Goal: Check status

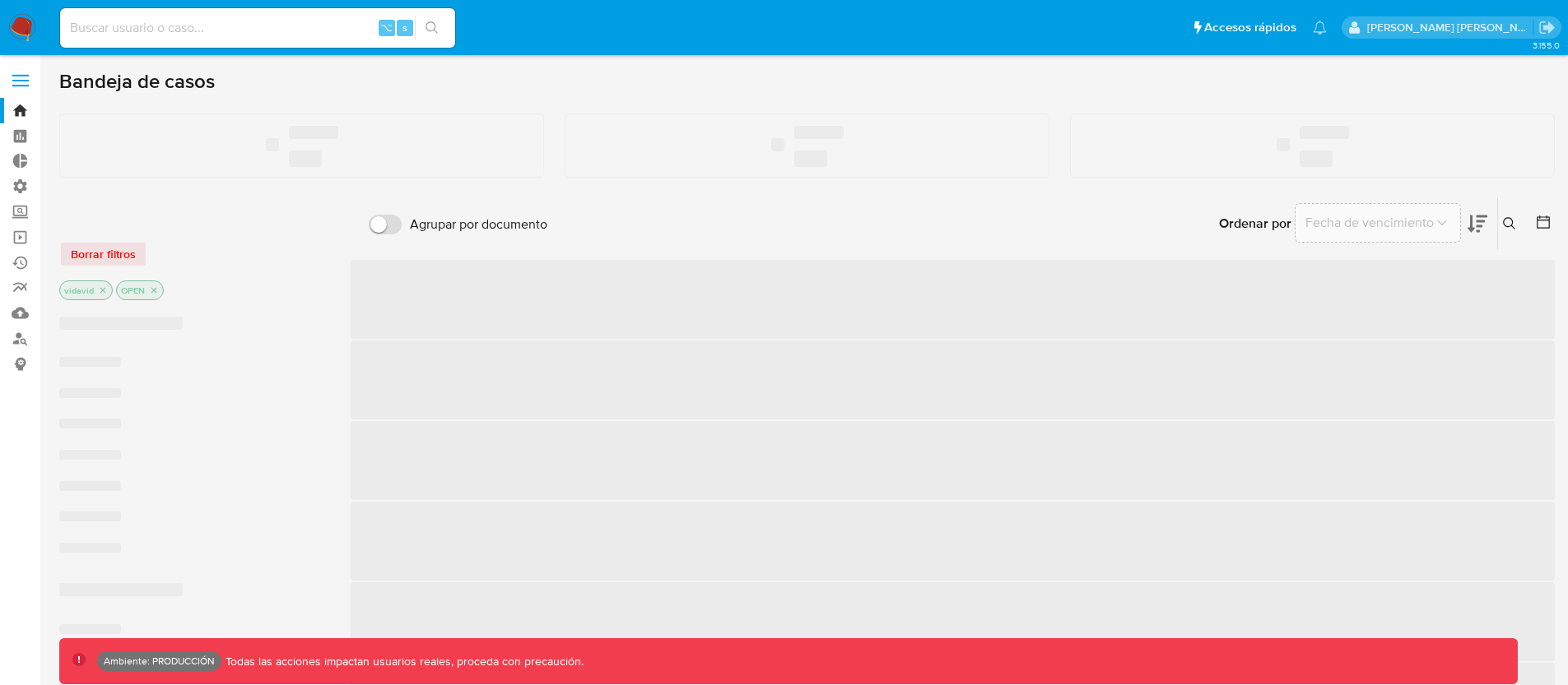
click at [224, 30] on input at bounding box center [257, 27] width 395 height 21
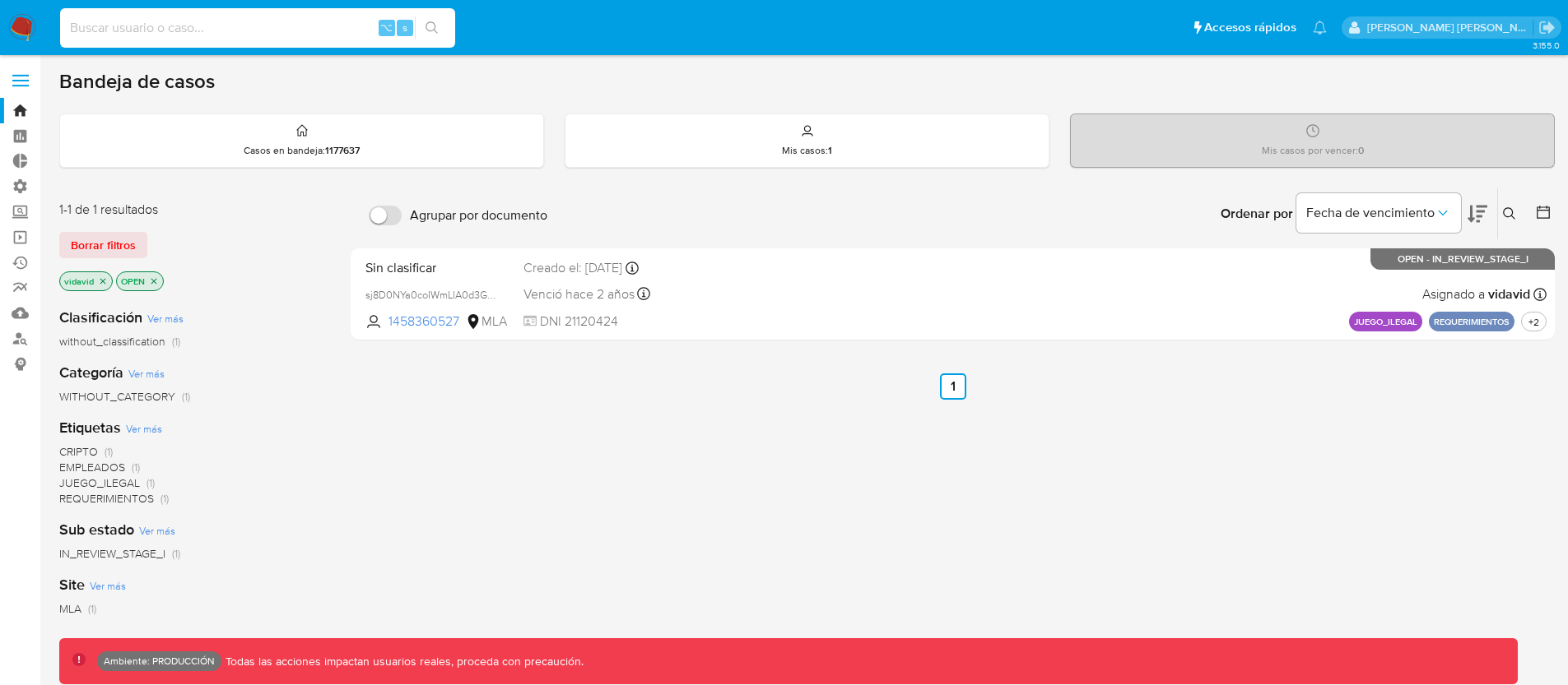
paste input "279425722"
type input "279425722"
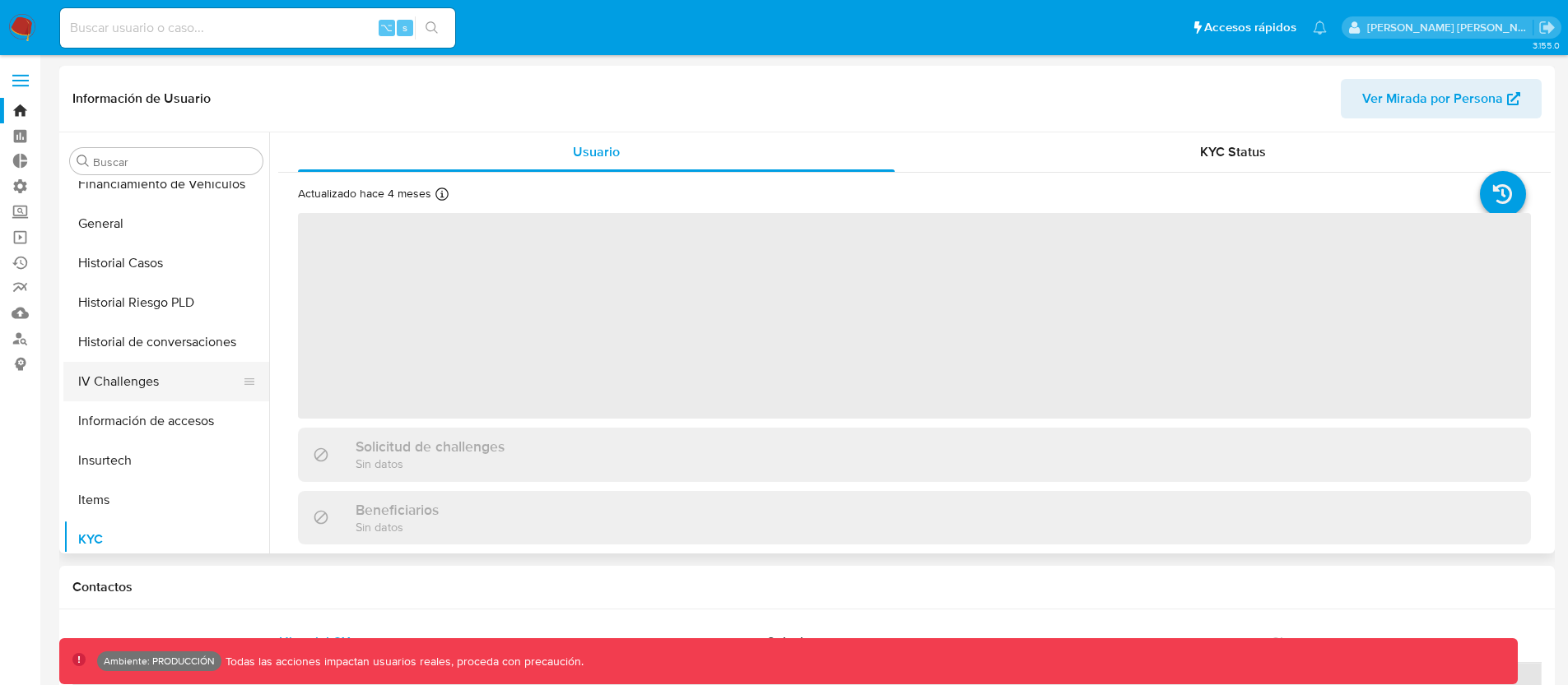
scroll to position [458, 0]
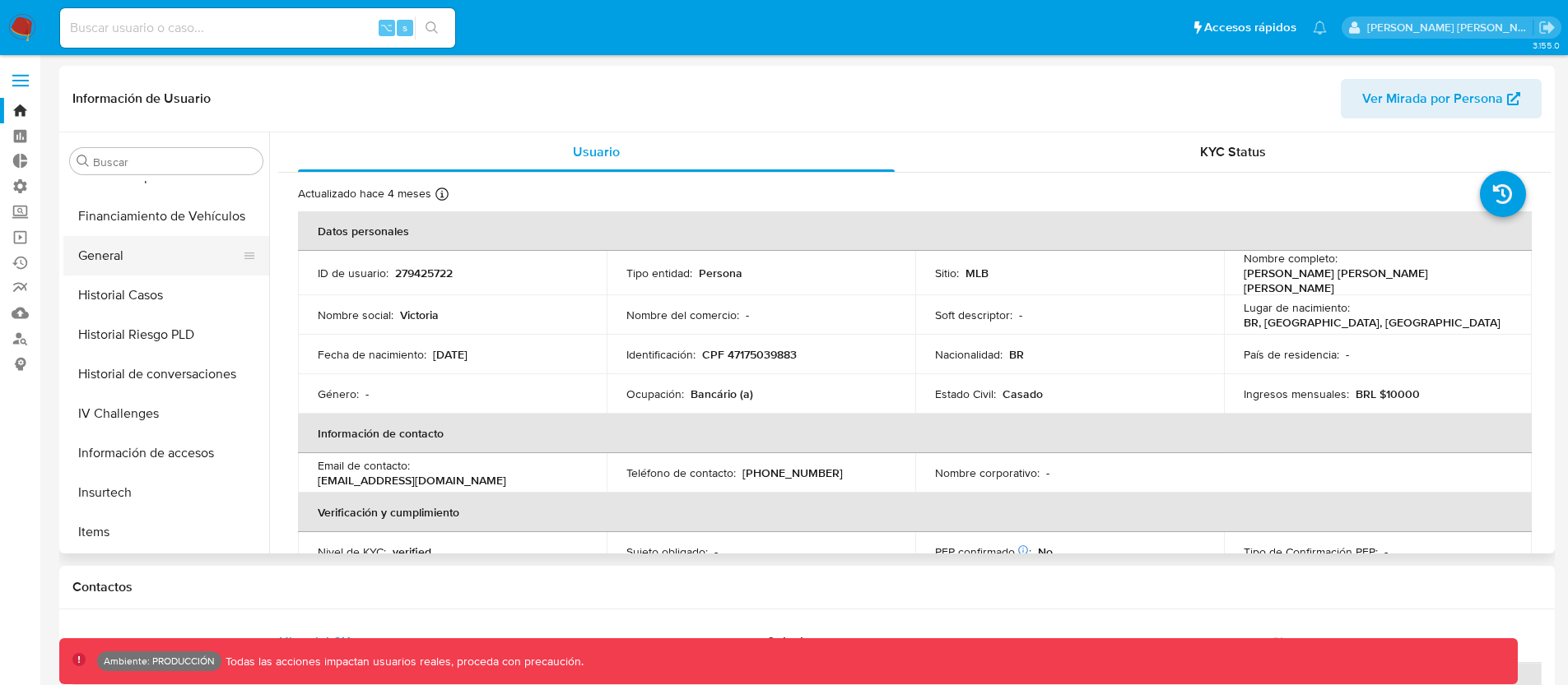
click at [113, 256] on button "General" at bounding box center [160, 255] width 193 height 40
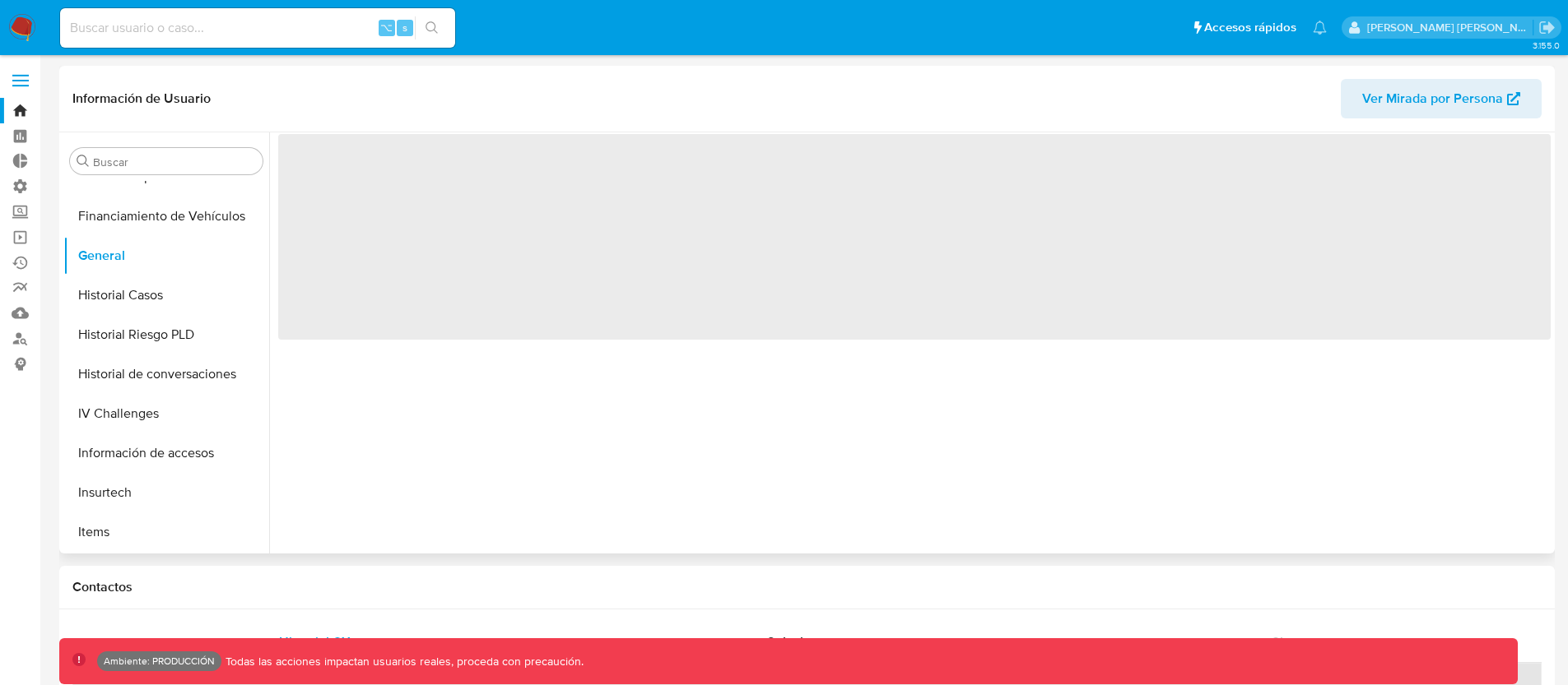
select select "10"
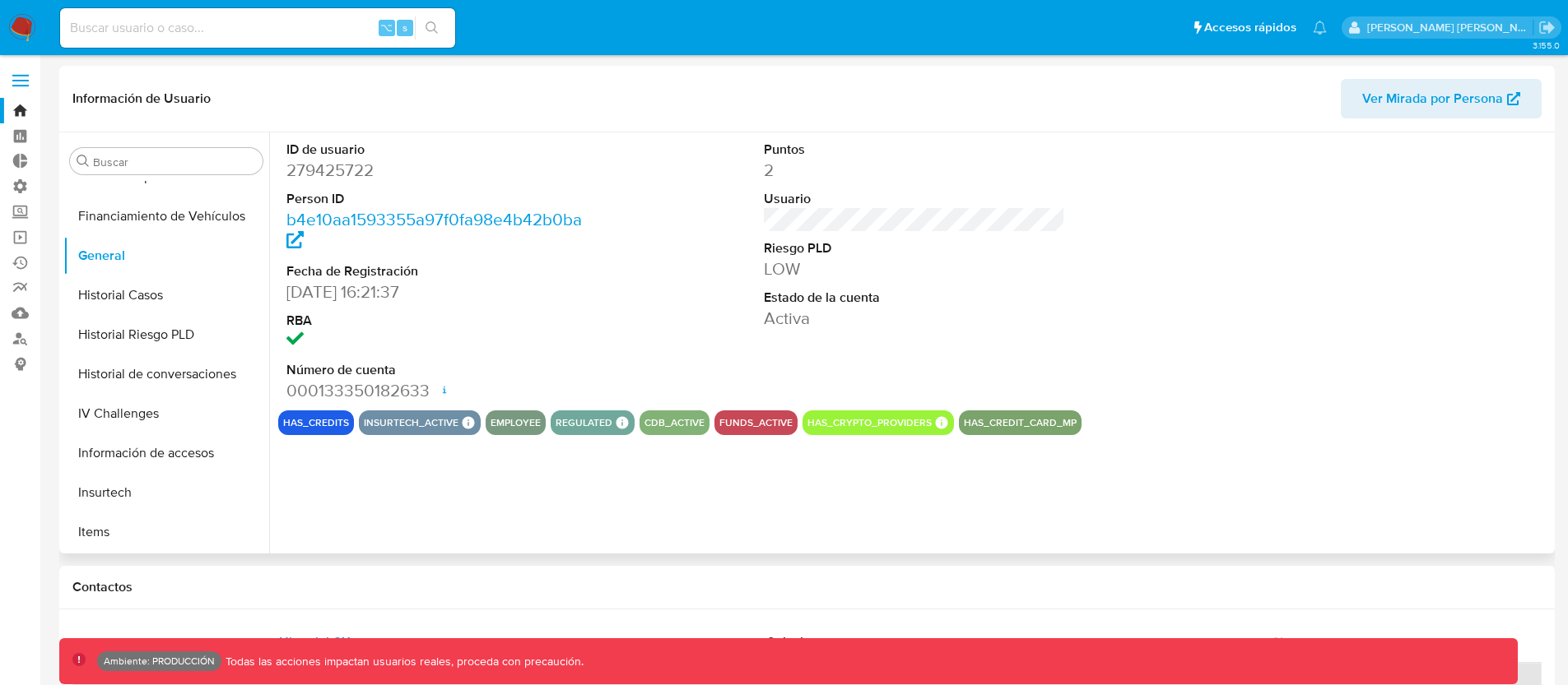
click at [724, 419] on button "funds_active" at bounding box center [756, 423] width 74 height 7
click at [733, 425] on button "funds_active" at bounding box center [756, 423] width 74 height 7
click at [721, 470] on div "ID de usuario 279425722 Person ID b4e10aa1593355a97f0fa98e4b42b0ba Fecha de Reg…" at bounding box center [910, 343] width 1282 height 421
